Goal: Information Seeking & Learning: Learn about a topic

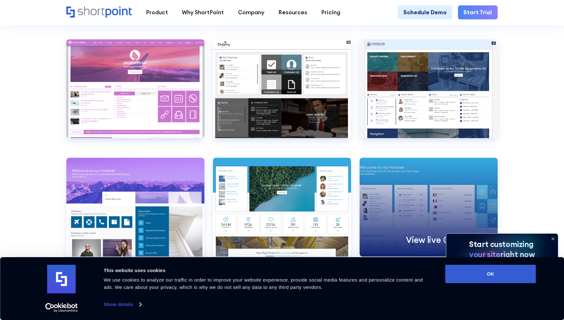
scroll to position [2569, 0]
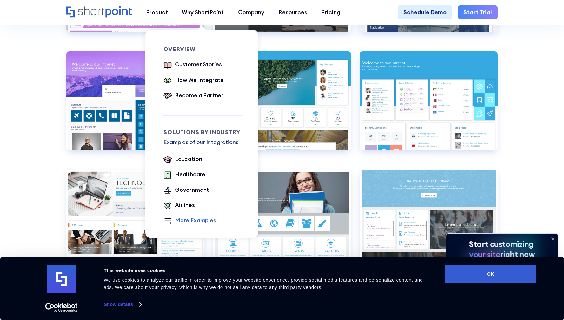
click at [179, 222] on div "More Examples" at bounding box center [195, 220] width 41 height 9
